Goal: Find specific page/section: Find specific page/section

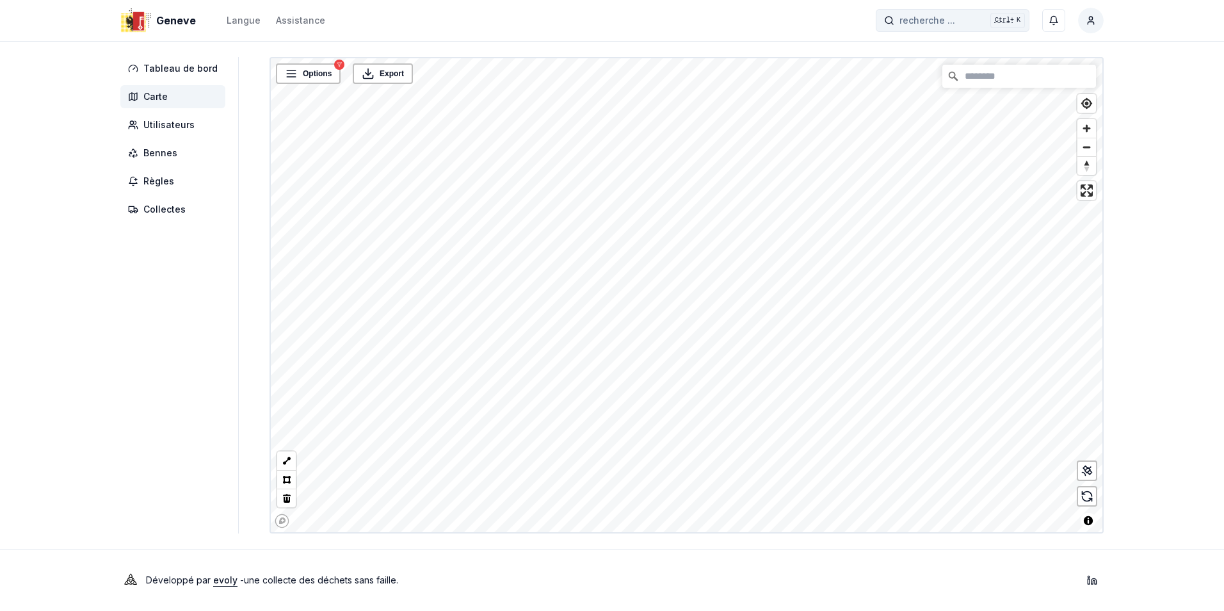
click at [1014, 17] on button "recherche ... recherche ... Ctrl+ K" at bounding box center [953, 20] width 154 height 23
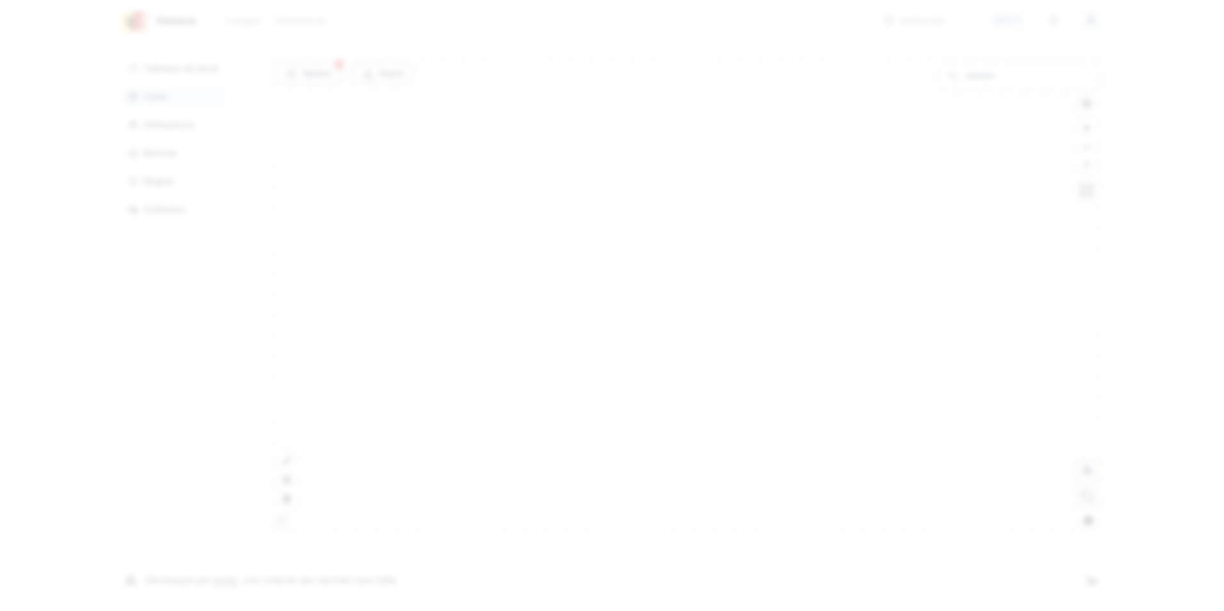
click at [908, 244] on div at bounding box center [612, 305] width 1224 height 611
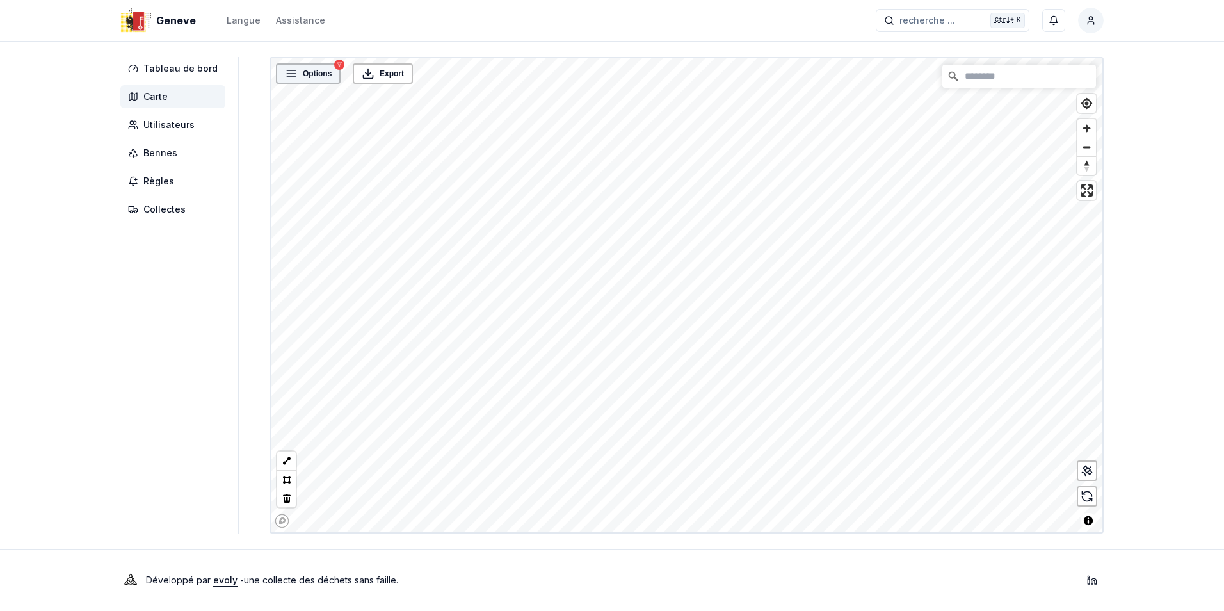
click at [293, 77] on icon at bounding box center [291, 73] width 13 height 13
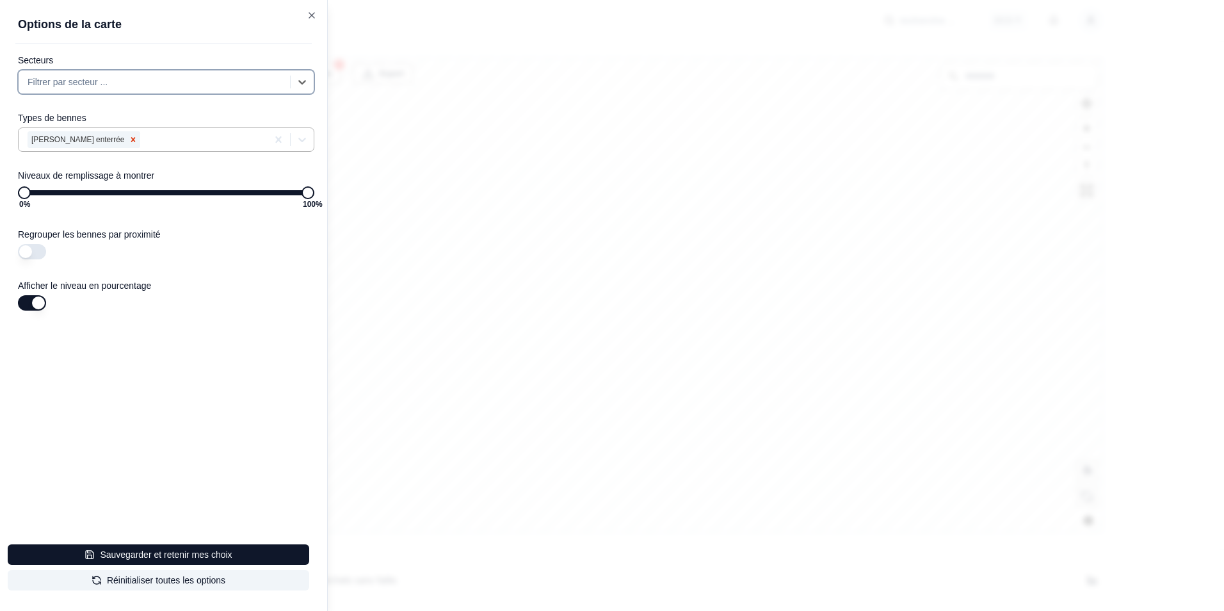
click at [129, 141] on icon "Remove Benne enterrée" at bounding box center [133, 139] width 9 height 9
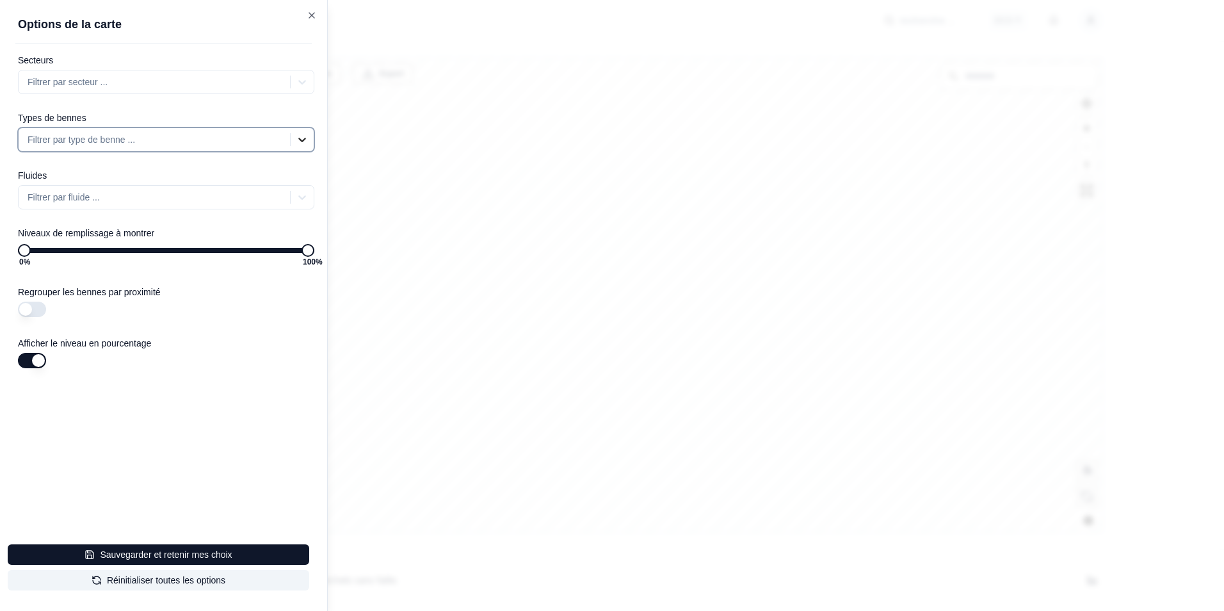
click at [302, 137] on icon at bounding box center [302, 139] width 13 height 13
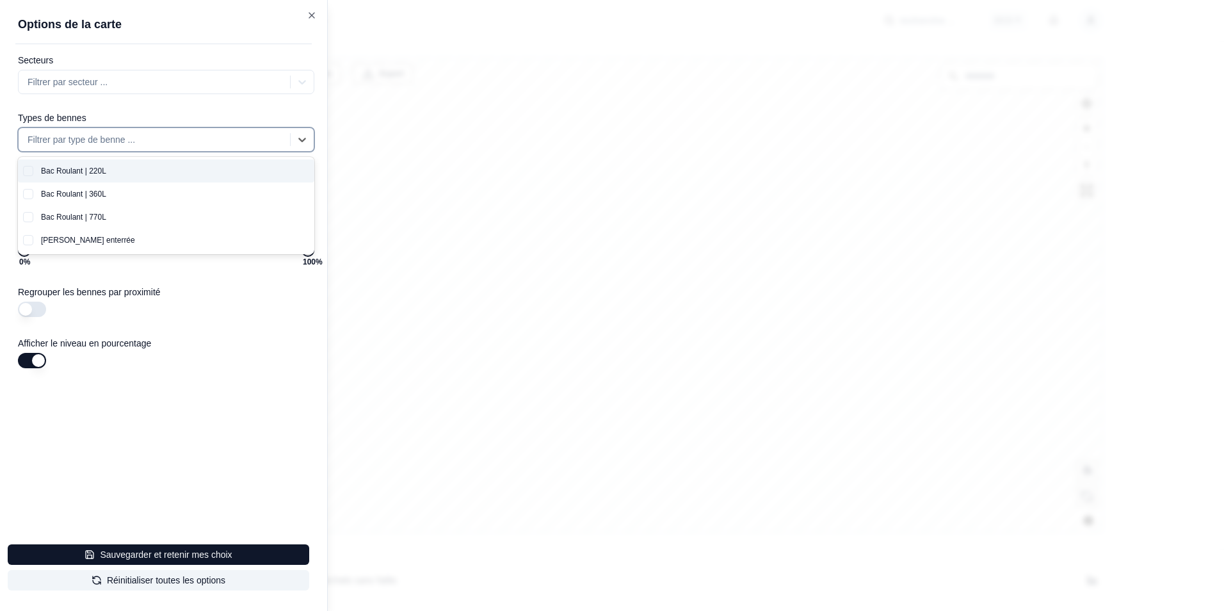
click at [26, 167] on button "button" at bounding box center [28, 171] width 10 height 10
click at [29, 173] on button "button" at bounding box center [28, 171] width 10 height 10
click at [24, 168] on button "button" at bounding box center [28, 171] width 10 height 10
click at [150, 299] on div "Regrouper les bennes par proximité" at bounding box center [172, 302] width 309 height 33
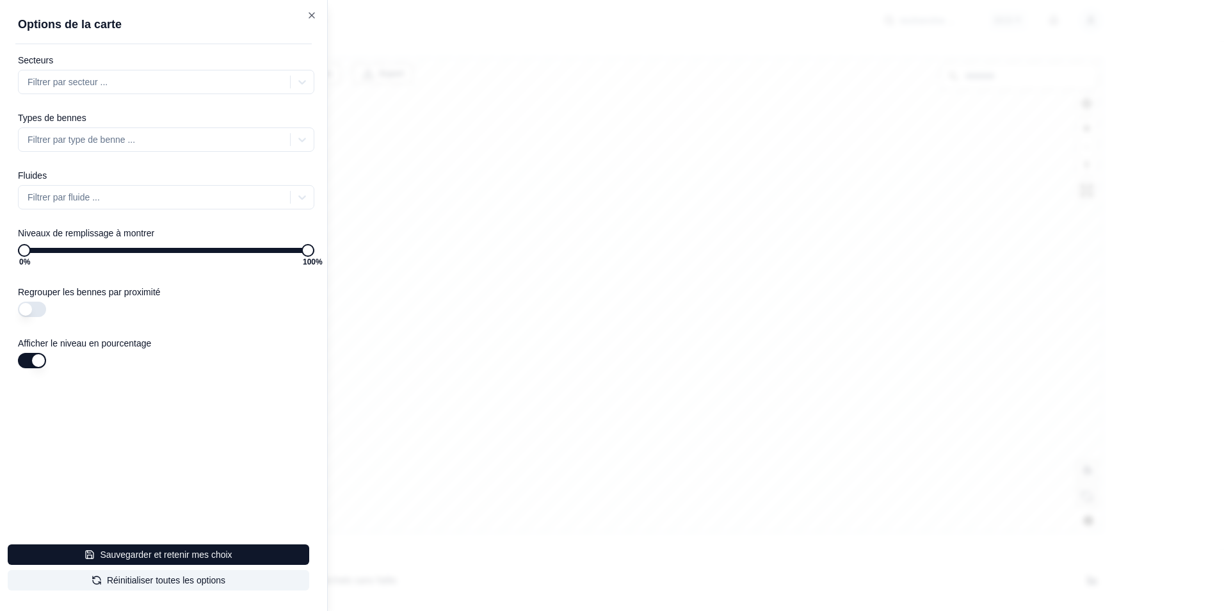
click at [54, 136] on div at bounding box center [156, 139] width 256 height 15
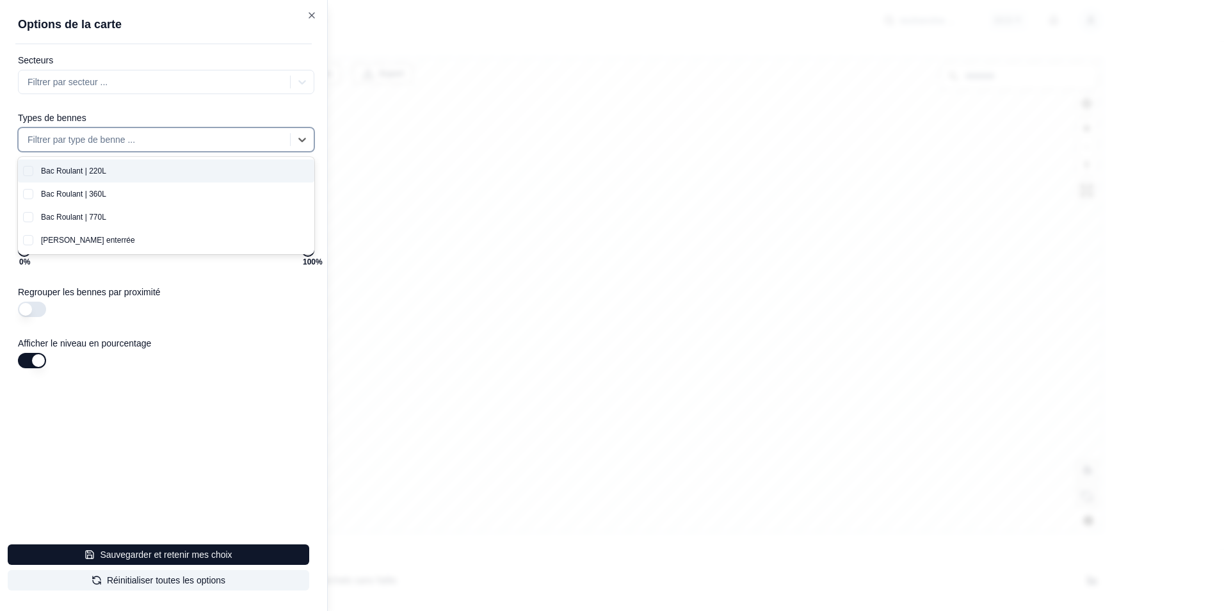
click at [51, 172] on div "Bac Roulant | 220L" at bounding box center [173, 170] width 281 height 23
click at [57, 197] on div "Bac Roulant | 360L" at bounding box center [173, 193] width 281 height 23
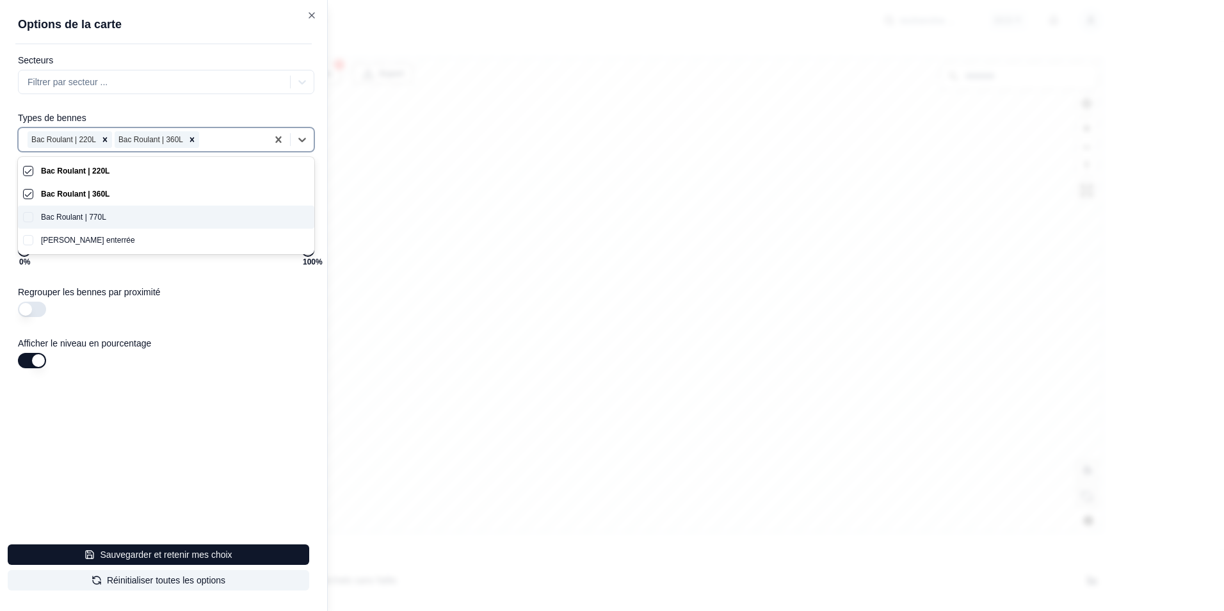
click at [58, 221] on div "Bac Roulant | 770L" at bounding box center [173, 217] width 281 height 23
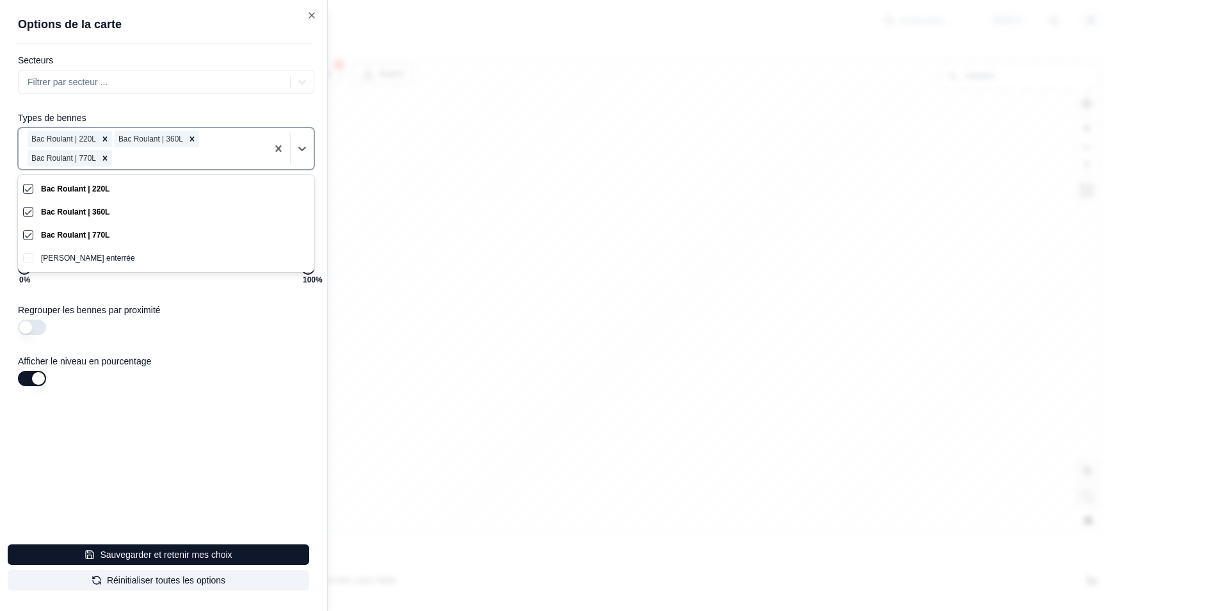
click at [245, 391] on div "Secteurs Filtrer par secteur ... Types de bennes option Bac Roulant | 770L, sel…" at bounding box center [171, 257] width 312 height 406
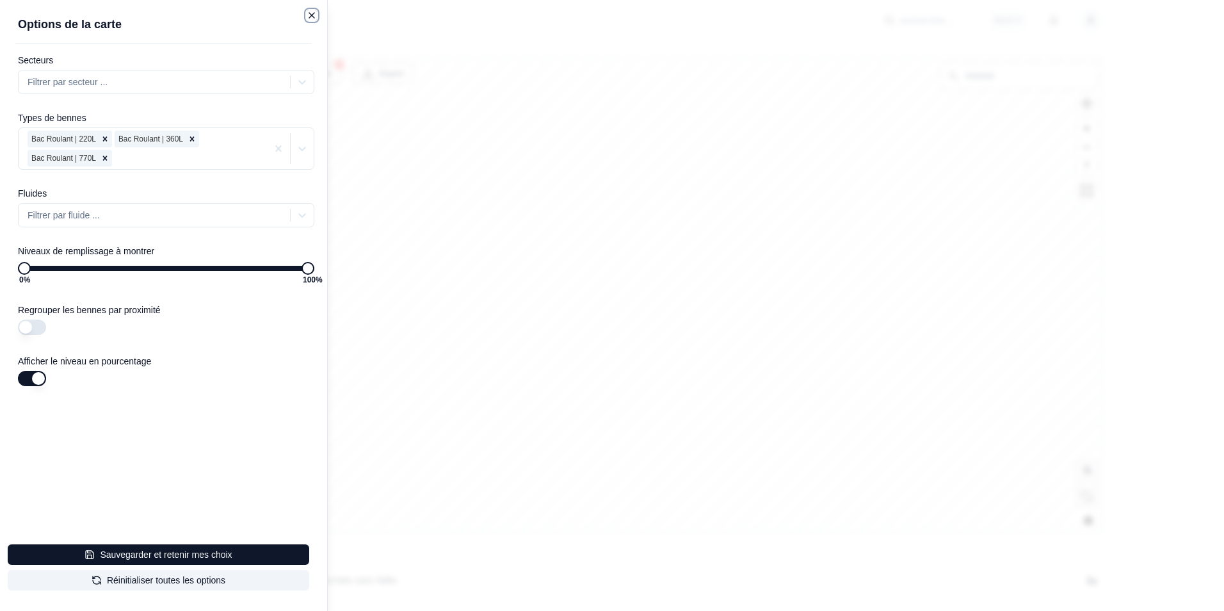
click at [312, 11] on icon "button" at bounding box center [312, 15] width 10 height 10
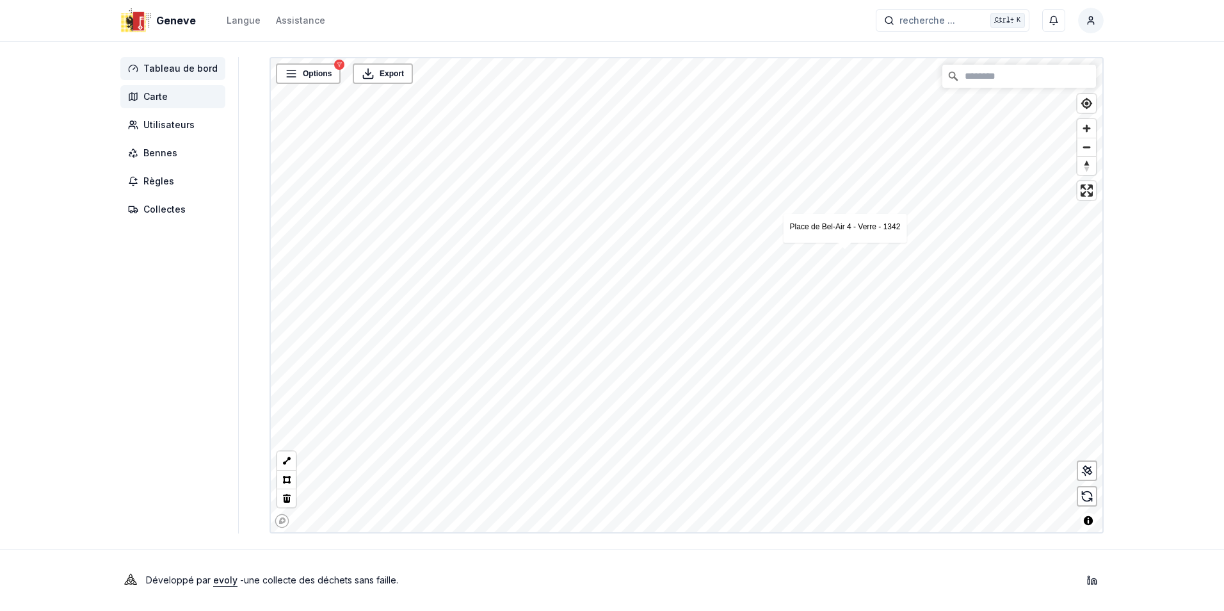
click at [165, 67] on span "Tableau de bord" at bounding box center [180, 68] width 74 height 13
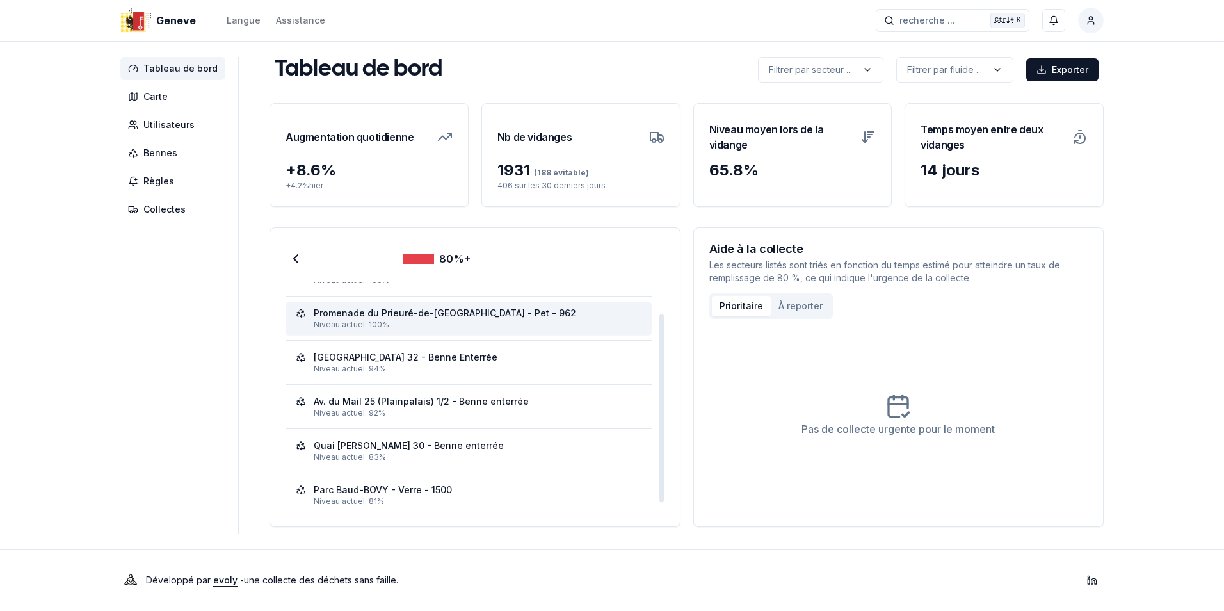
scroll to position [41, 0]
